Goal: Check status: Check status

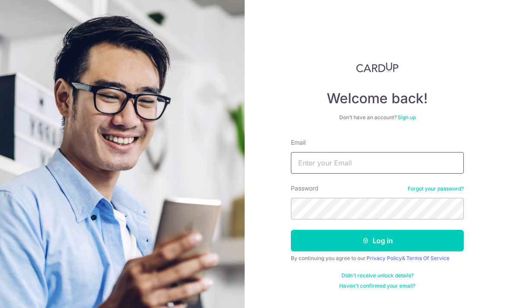
click at [380, 165] on input "Email" at bounding box center [377, 163] width 173 height 22
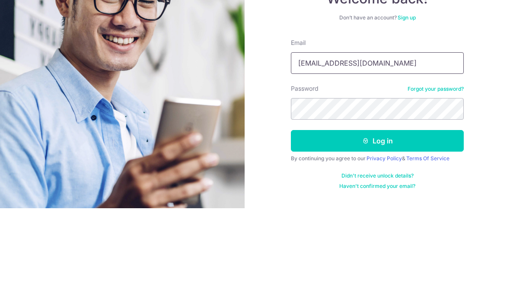
type input "[EMAIL_ADDRESS][DOMAIN_NAME]"
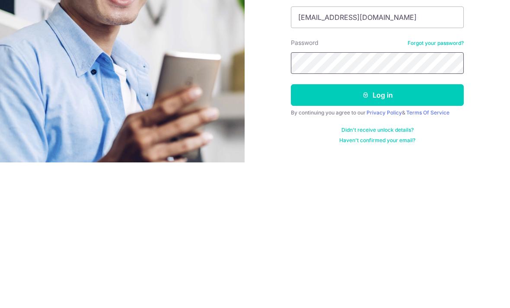
click at [377, 230] on button "Log in" at bounding box center [377, 241] width 173 height 22
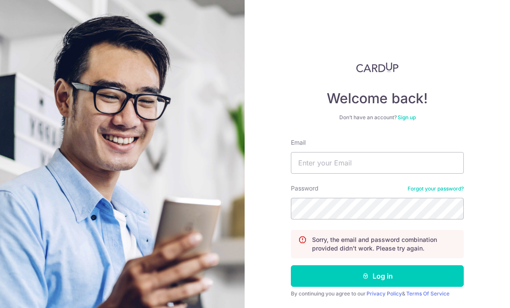
click at [396, 282] on button "Log in" at bounding box center [377, 276] width 173 height 22
click at [401, 276] on button "Log in" at bounding box center [377, 276] width 173 height 22
click at [346, 163] on input "Email" at bounding box center [377, 163] width 173 height 22
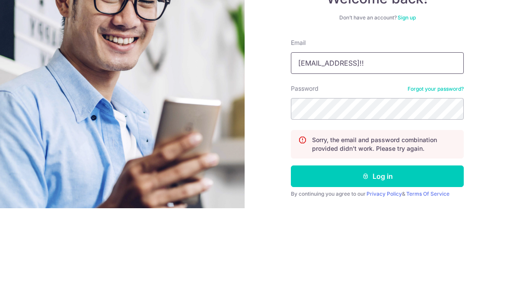
type input "Kohphilo@gmail.com1JehovahJireh!!"
click at [377, 265] on button "Log in" at bounding box center [377, 276] width 173 height 22
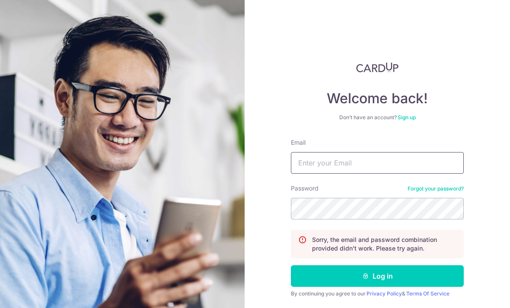
click at [377, 157] on input "Email" at bounding box center [377, 163] width 173 height 22
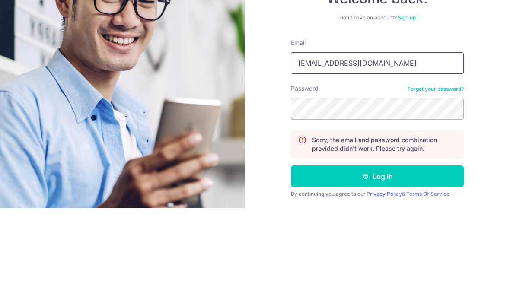
type input "[EMAIL_ADDRESS][DOMAIN_NAME]"
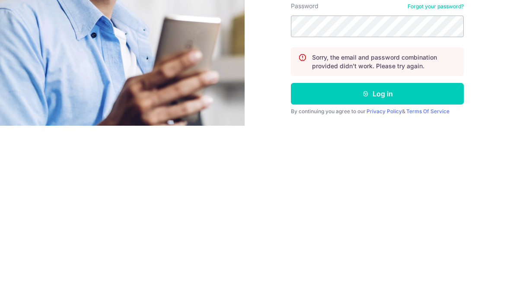
click at [386, 265] on button "Log in" at bounding box center [377, 276] width 173 height 22
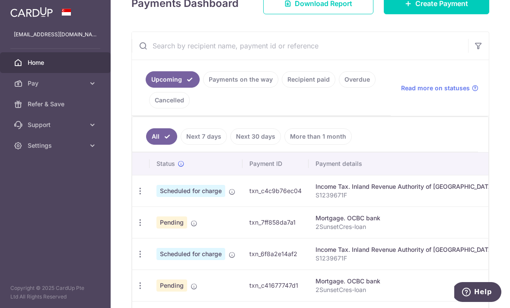
scroll to position [133, 0]
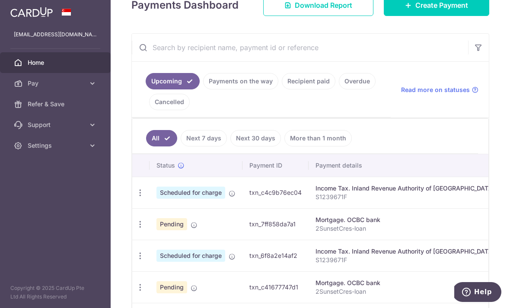
click at [282, 89] on link "Recipient paid" at bounding box center [309, 81] width 54 height 16
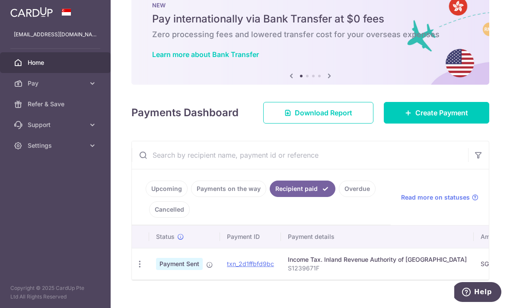
scroll to position [26, 0]
click at [227, 267] on link "txn_2d1ffbfd9bc" at bounding box center [250, 263] width 47 height 7
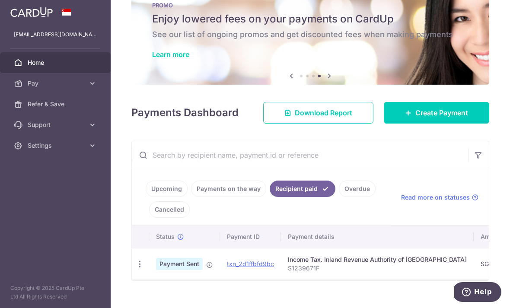
click at [146, 197] on link "Upcoming" at bounding box center [167, 189] width 42 height 16
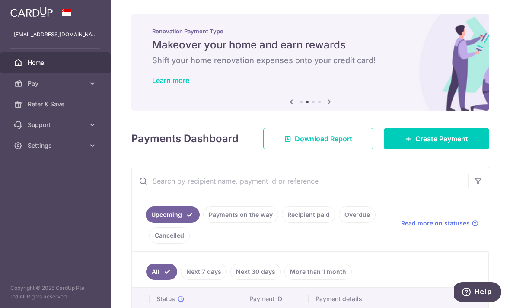
scroll to position [0, 0]
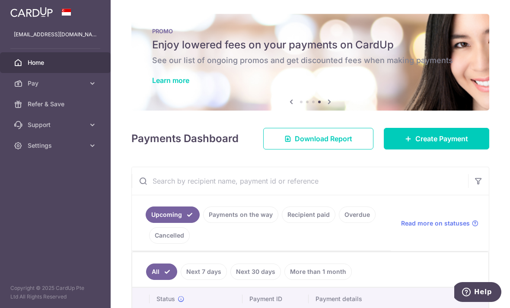
click at [152, 85] on link "Learn more" at bounding box center [170, 80] width 37 height 9
